Goal: Information Seeking & Learning: Learn about a topic

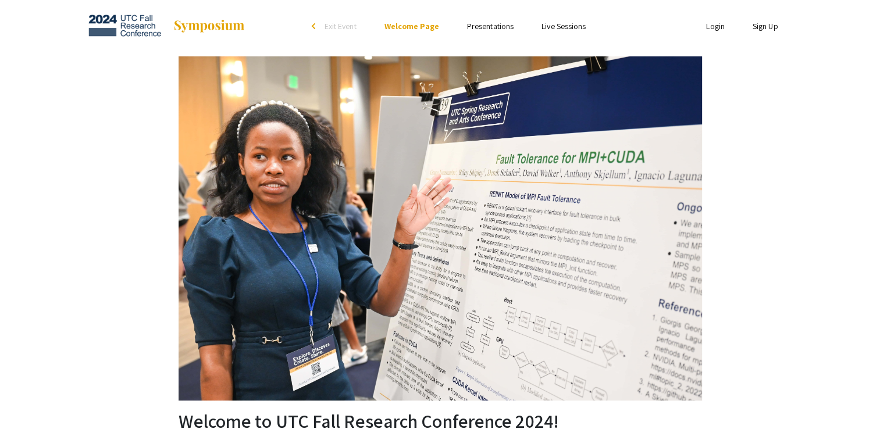
click at [496, 23] on link "Presentations" at bounding box center [490, 26] width 47 height 10
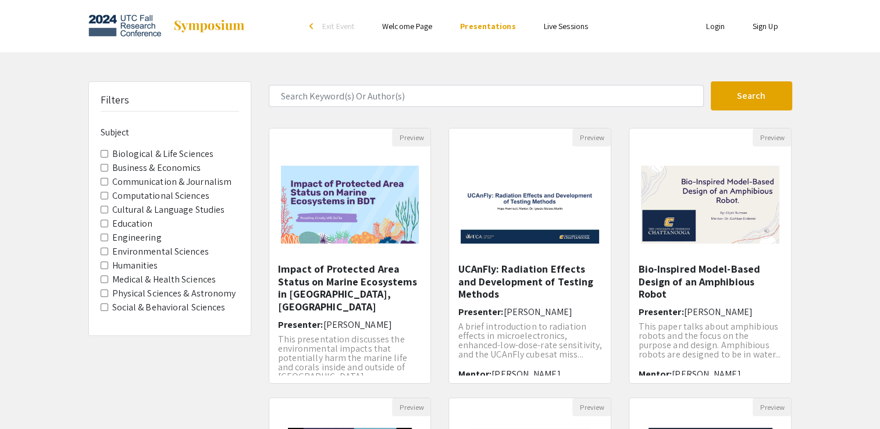
click at [568, 27] on link "Live Sessions" at bounding box center [566, 26] width 44 height 10
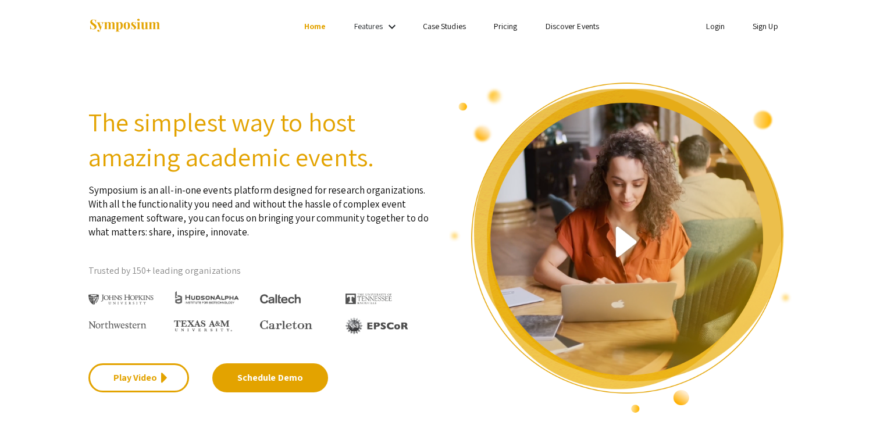
click at [575, 21] on link "Discover Events" at bounding box center [572, 26] width 54 height 10
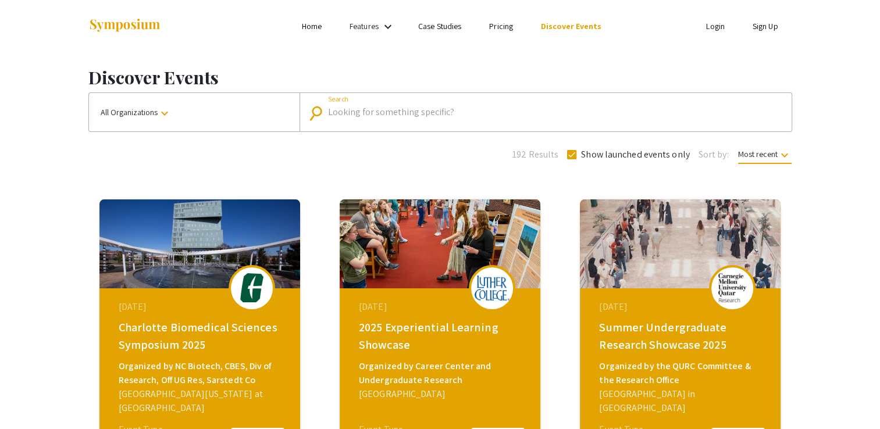
click at [351, 111] on input "Search" at bounding box center [552, 112] width 448 height 10
type input "UTC"
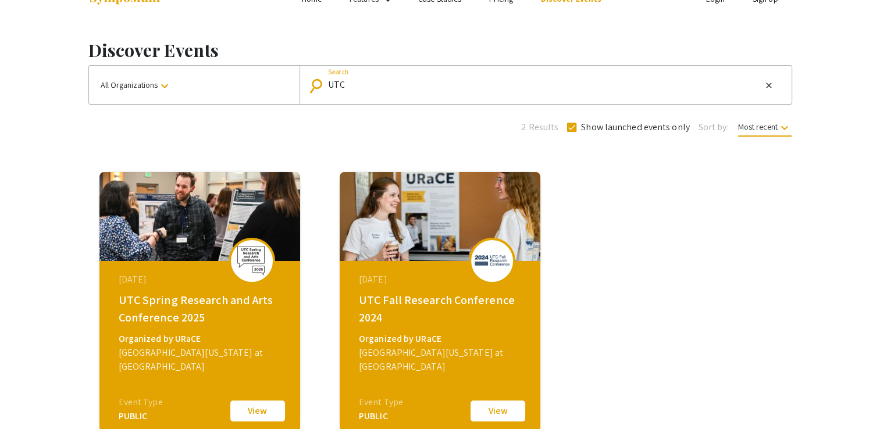
scroll to position [27, 0]
